Goal: Information Seeking & Learning: Learn about a topic

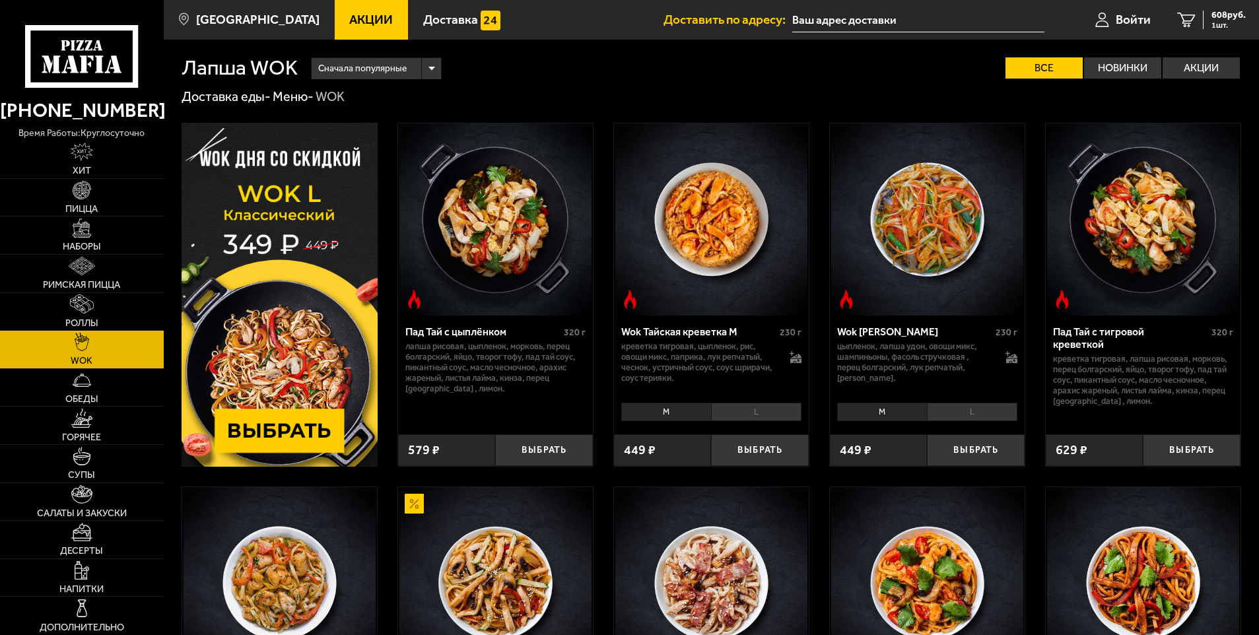
click at [356, 24] on span "Акции" at bounding box center [371, 19] width 44 height 13
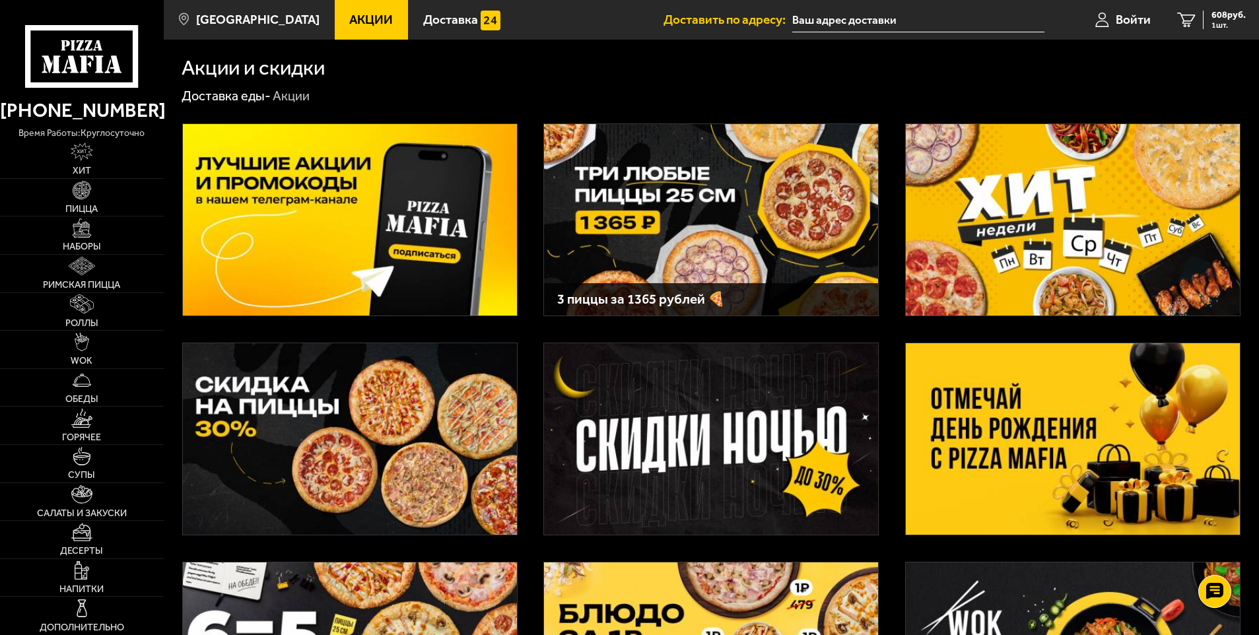
click at [1022, 372] on img at bounding box center [1073, 439] width 334 height 192
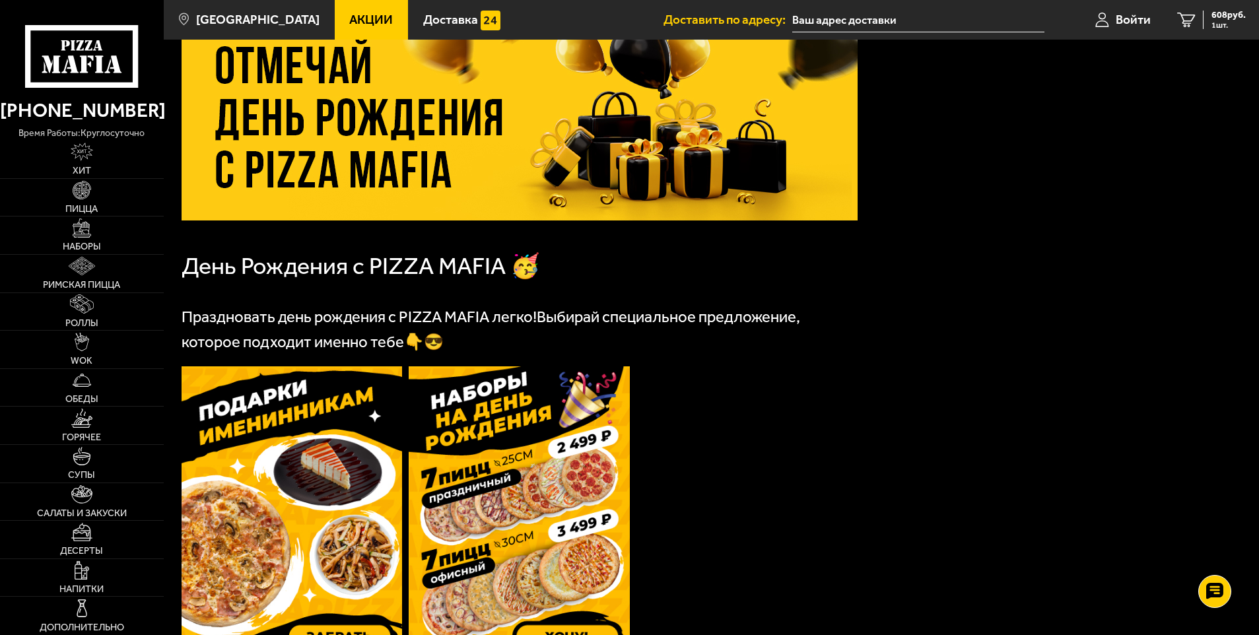
scroll to position [330, 0]
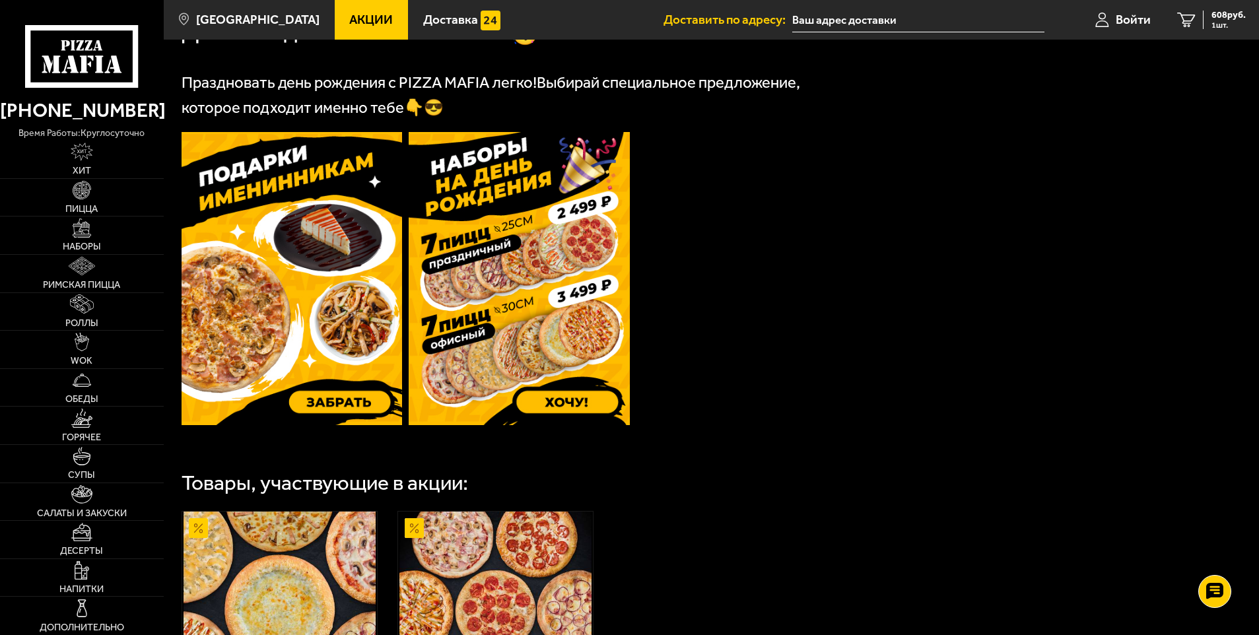
click at [302, 249] on img at bounding box center [292, 278] width 221 height 293
